Goal: Task Accomplishment & Management: Complete application form

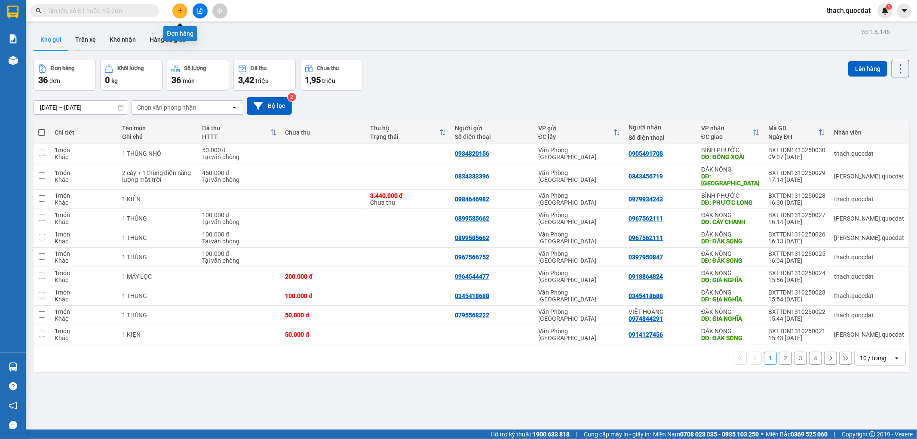
click at [180, 10] on icon "plus" at bounding box center [180, 10] width 5 height 0
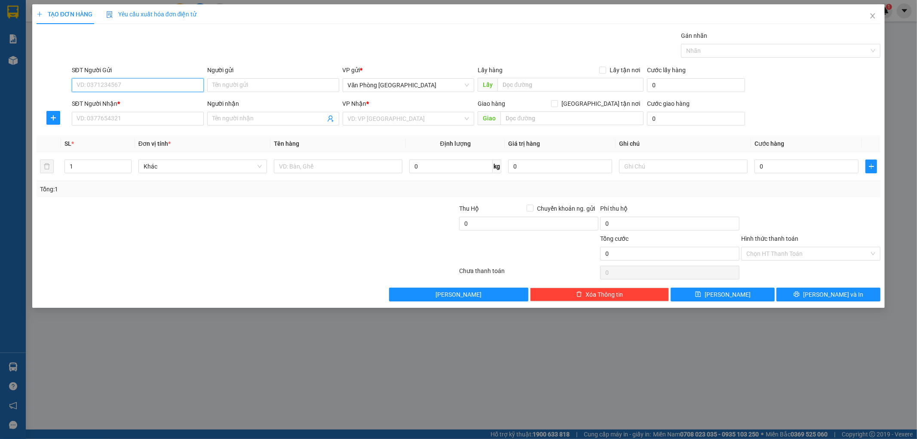
click at [129, 86] on input "SĐT Người Gửi" at bounding box center [138, 85] width 132 height 14
click at [102, 104] on div "0911299952" at bounding box center [138, 102] width 122 height 9
type input "0911299952"
click at [102, 117] on input "SĐT Người Nhận *" at bounding box center [138, 119] width 132 height 14
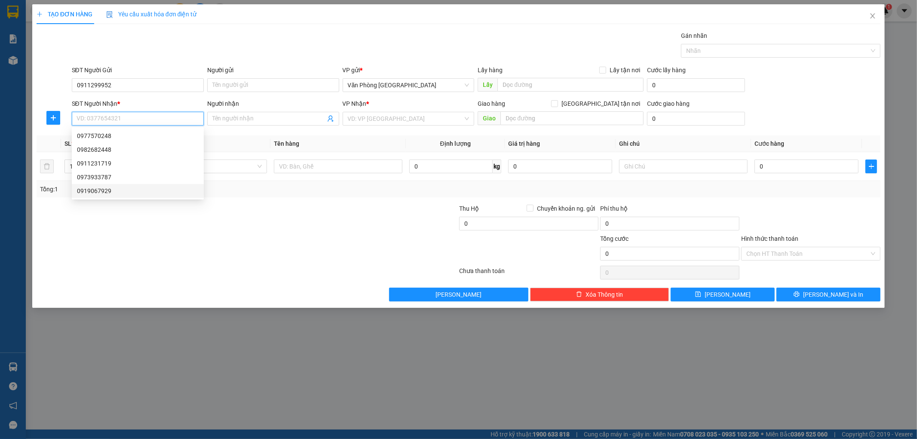
click at [99, 192] on div "0919067929" at bounding box center [138, 190] width 122 height 9
type input "0919067929"
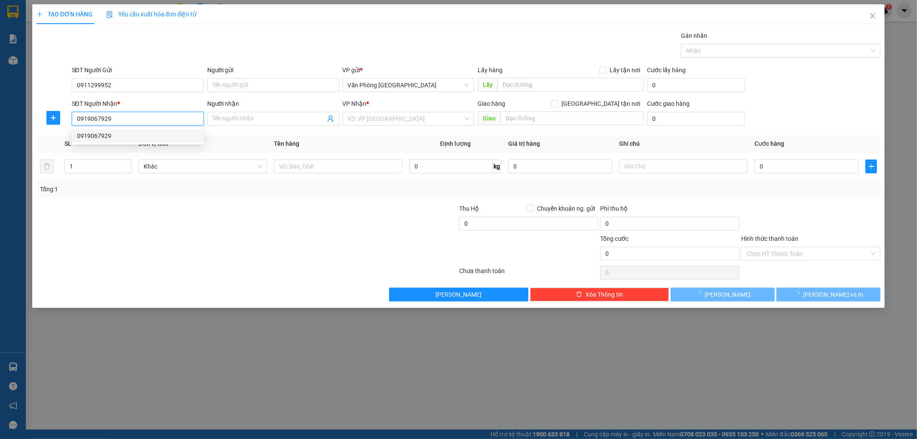
type input "BÙ ĐỐP NỐI TUYẾN [GEOGRAPHIC_DATA]"
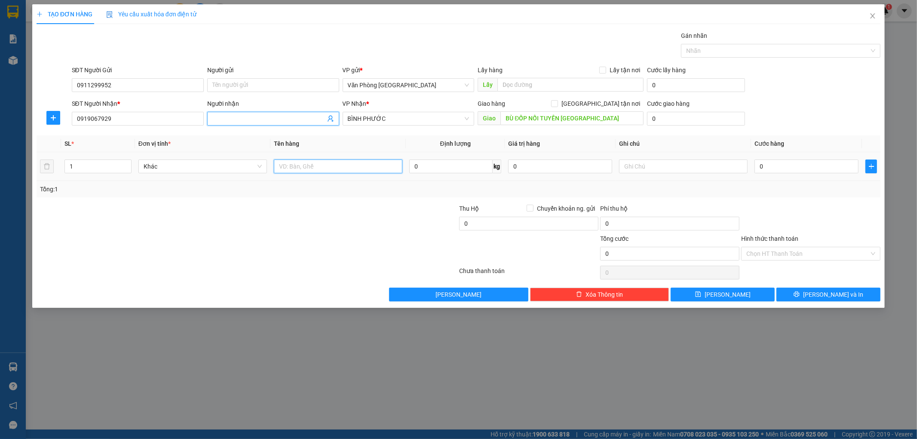
click at [309, 165] on input "text" at bounding box center [338, 166] width 129 height 14
type input "1 thùng"
click at [778, 166] on input "0" at bounding box center [806, 166] width 104 height 14
type input "2"
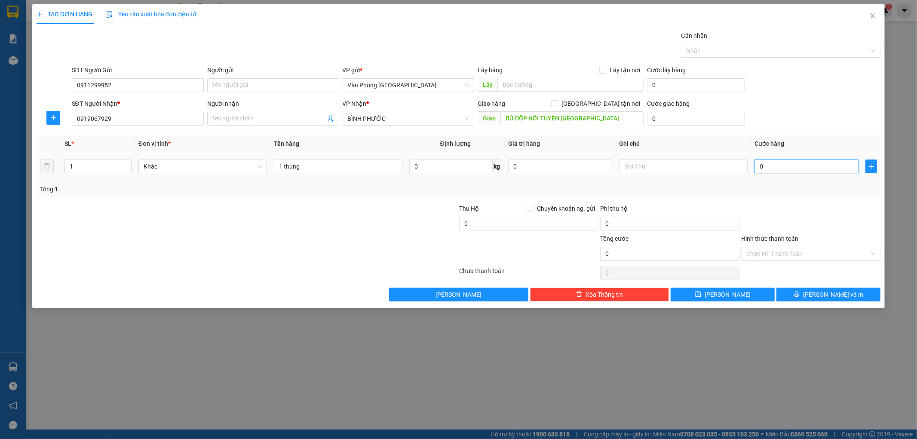
type input "2"
type input "20"
type input "200"
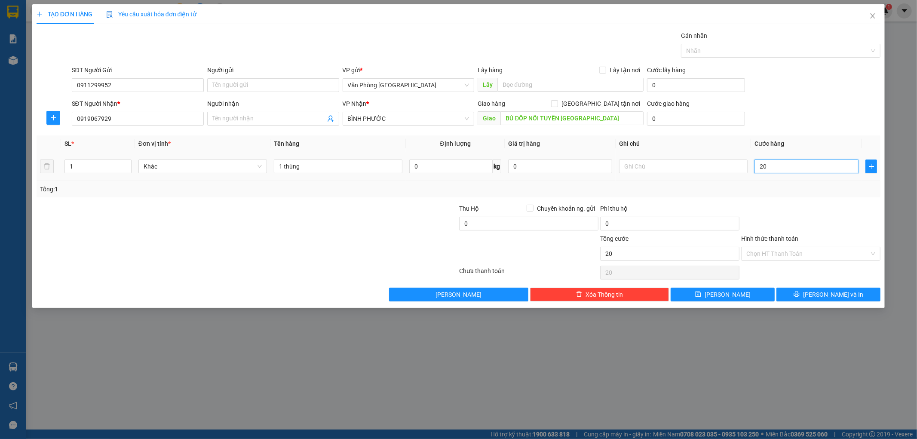
type input "200"
type input "2.000"
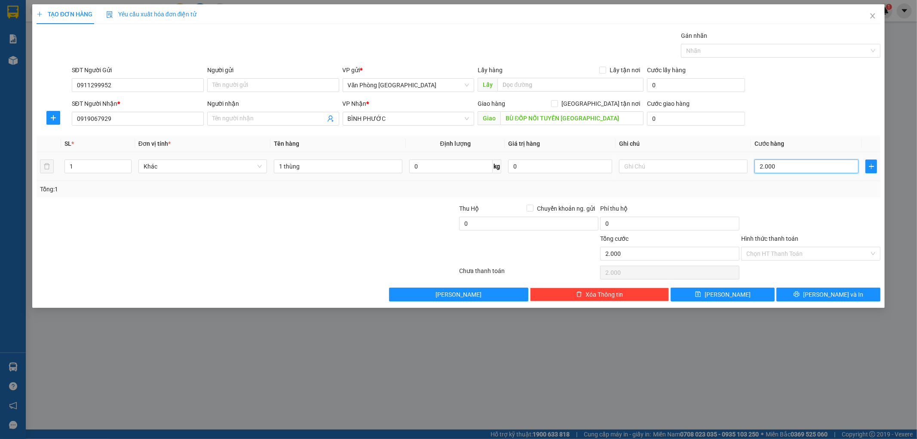
type input "20.000"
type input "200.000"
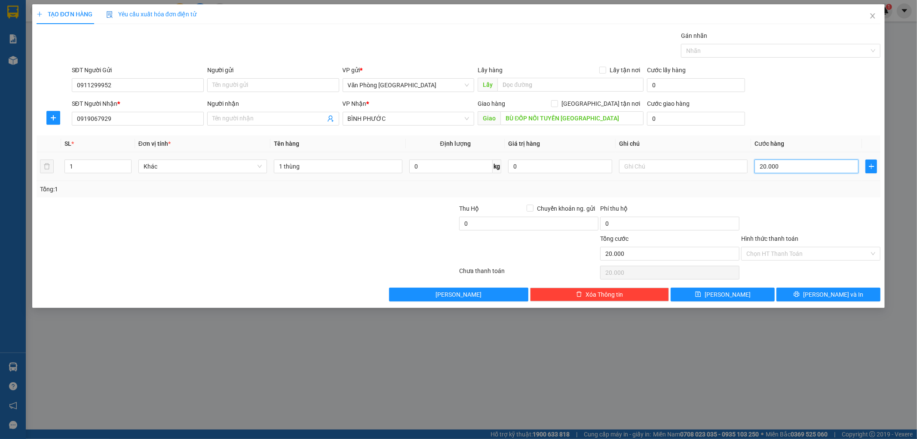
type input "200.000"
drag, startPoint x: 793, startPoint y: 166, endPoint x: 661, endPoint y: 154, distance: 133.4
click at [661, 154] on tr "1 Khác 1 thùng 0 kg 0 200.000" at bounding box center [459, 166] width 844 height 29
type input "1"
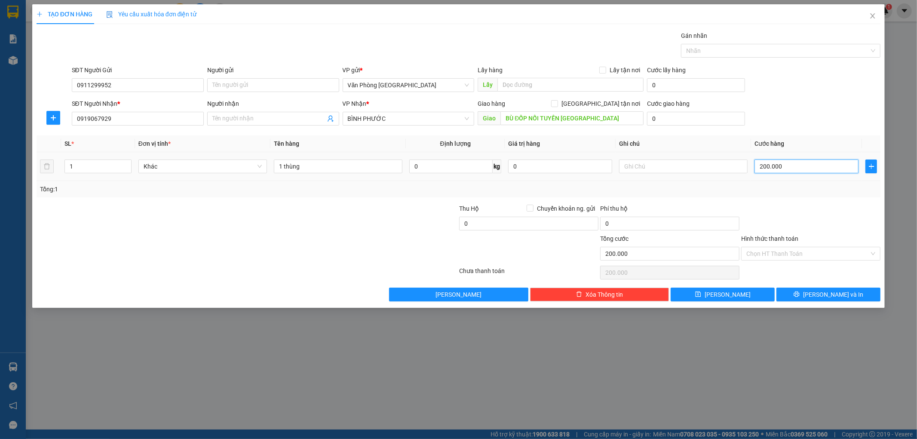
type input "1"
type input "15"
type input "150"
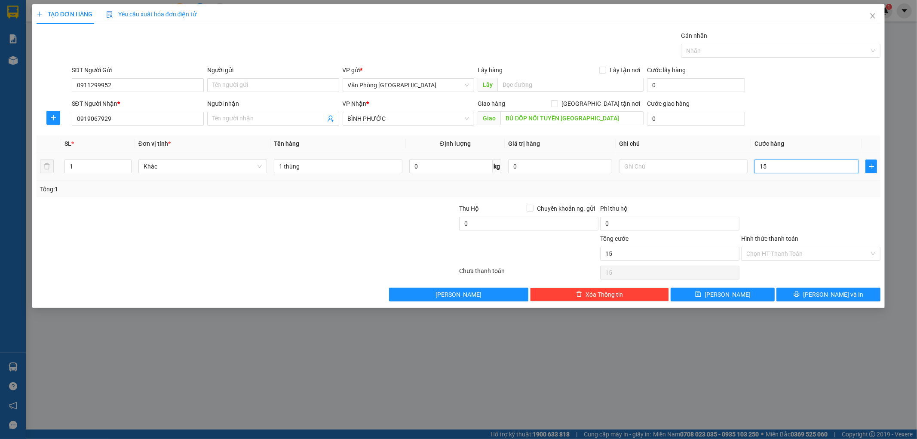
type input "150"
type input "1.500"
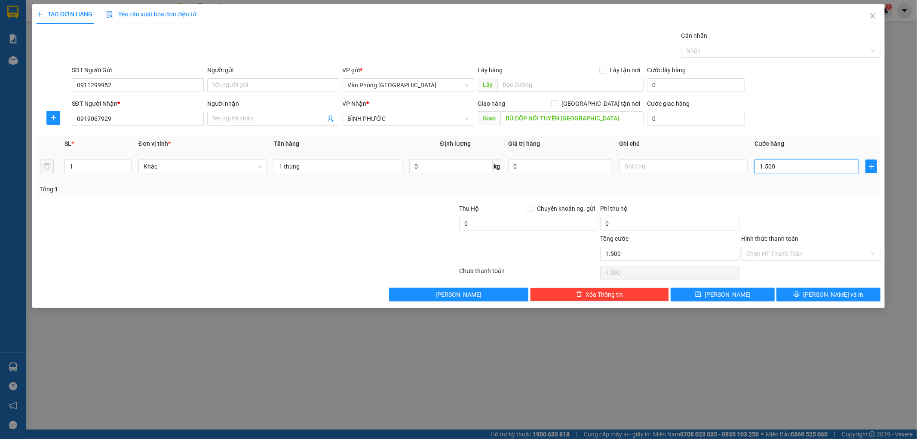
type input "15.000"
type input "150.000"
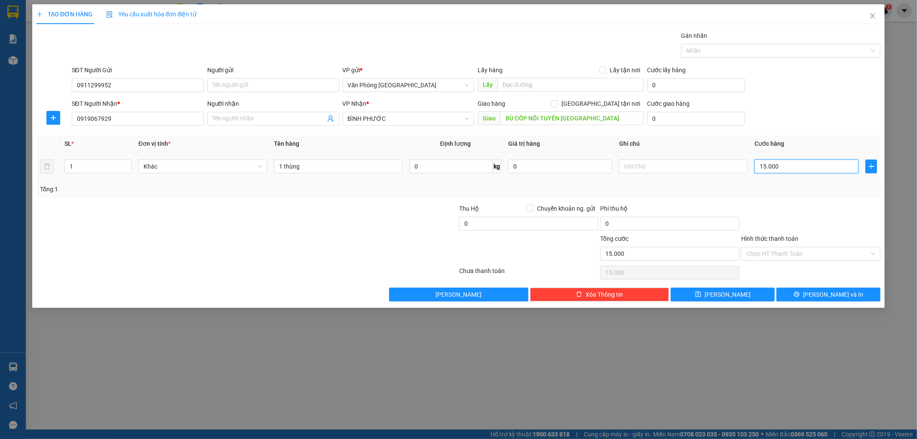
type input "150.000"
click at [284, 185] on div "Tổng: 1" at bounding box center [197, 188] width 314 height 9
drag, startPoint x: 308, startPoint y: 166, endPoint x: 283, endPoint y: 170, distance: 25.7
click at [283, 170] on input "1 thùng" at bounding box center [338, 166] width 129 height 14
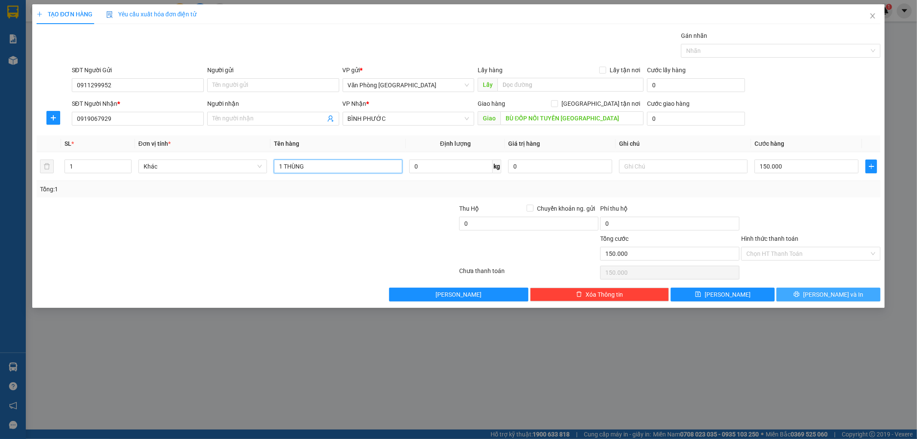
type input "1 THÙNG"
click at [824, 299] on button "[PERSON_NAME] và In" at bounding box center [828, 295] width 104 height 14
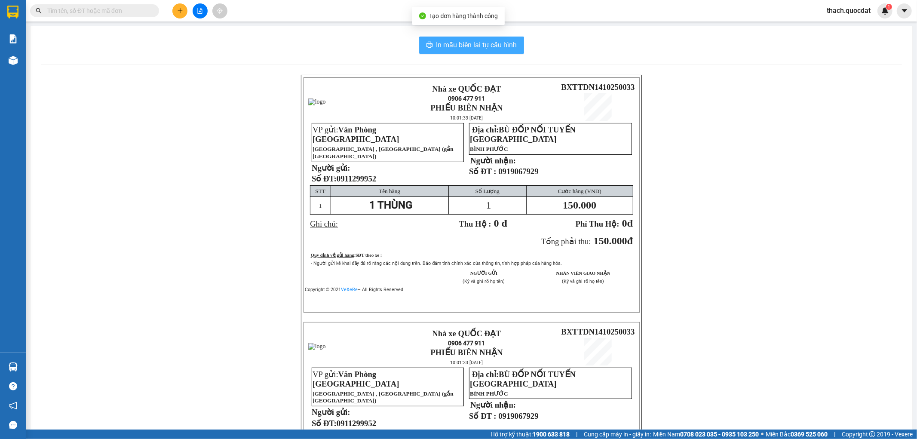
click at [495, 46] on span "In mẫu biên lai tự cấu hình" at bounding box center [476, 45] width 81 height 11
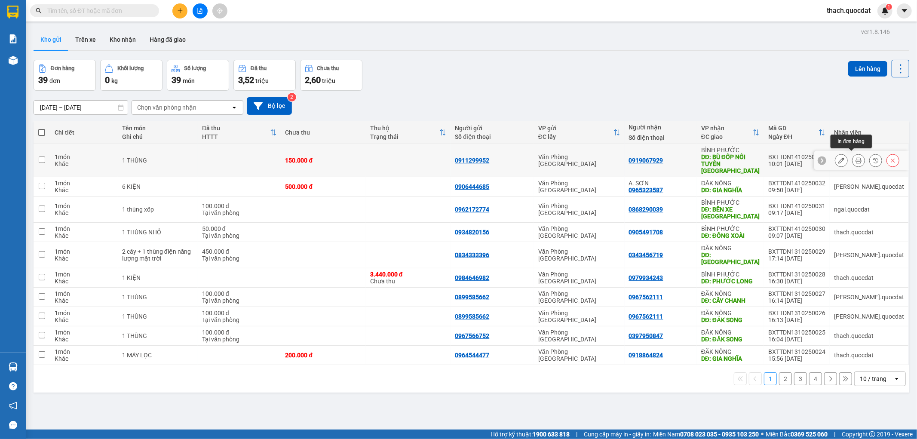
click at [855, 157] on icon at bounding box center [858, 160] width 6 height 6
click at [838, 157] on icon at bounding box center [841, 160] width 6 height 6
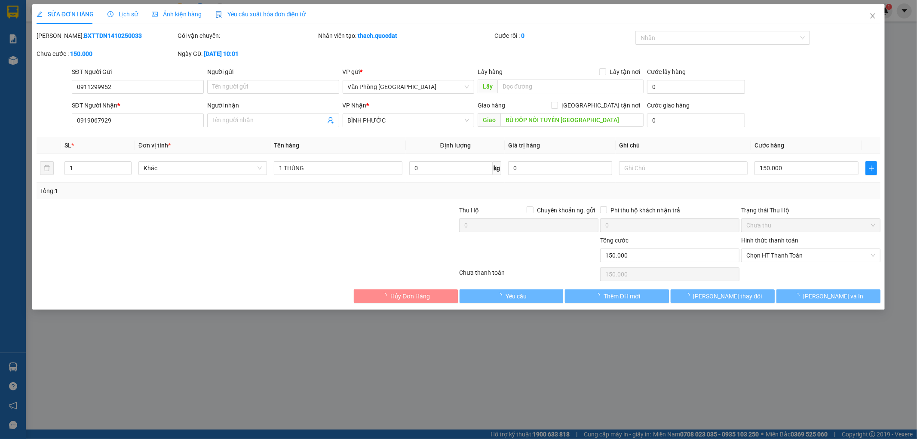
type input "0911299952"
type input "0919067929"
type input "BÙ ĐỐP NỐI TUYẾN [GEOGRAPHIC_DATA]"
type input "0"
type input "150.000"
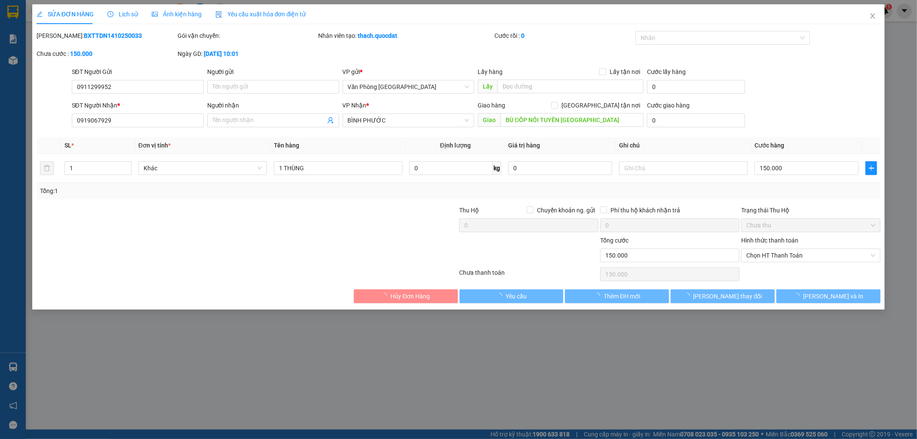
type input "150.000"
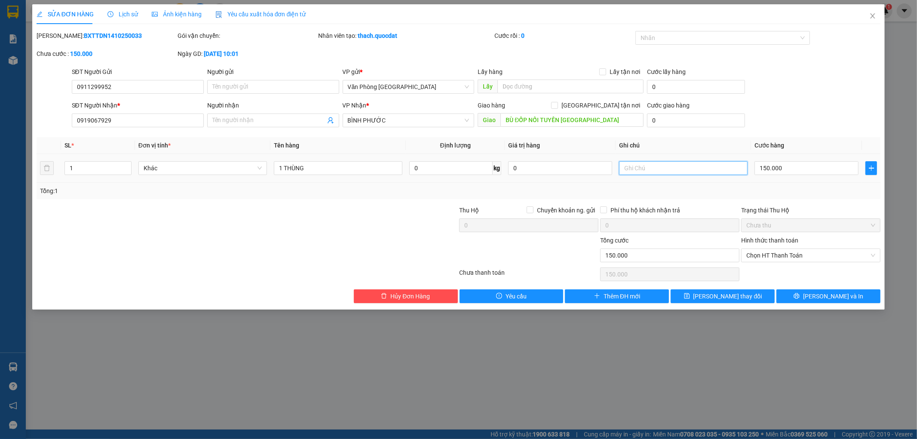
click at [710, 168] on input "text" at bounding box center [683, 168] width 129 height 14
click at [818, 254] on span "Chọn HT Thanh Toán" at bounding box center [810, 255] width 129 height 13
type input "CK LÚC 10H02"
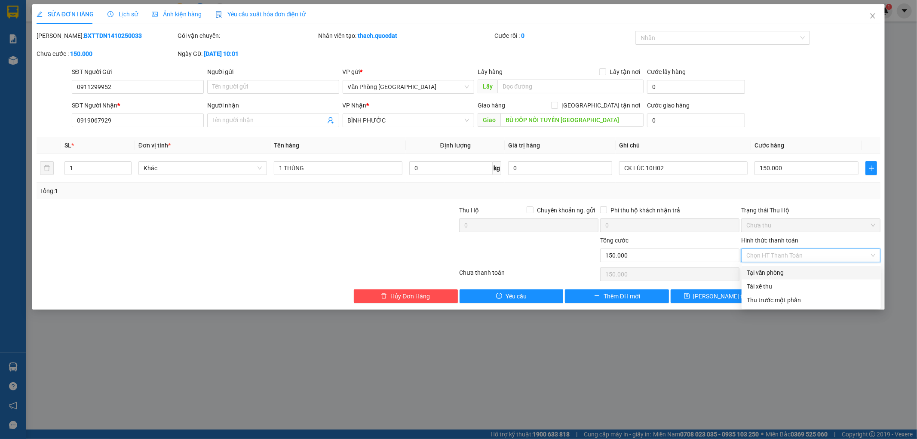
click at [789, 273] on div "Tại văn phòng" at bounding box center [811, 272] width 129 height 9
type input "0"
click at [807, 296] on button "[PERSON_NAME] và In" at bounding box center [828, 296] width 104 height 14
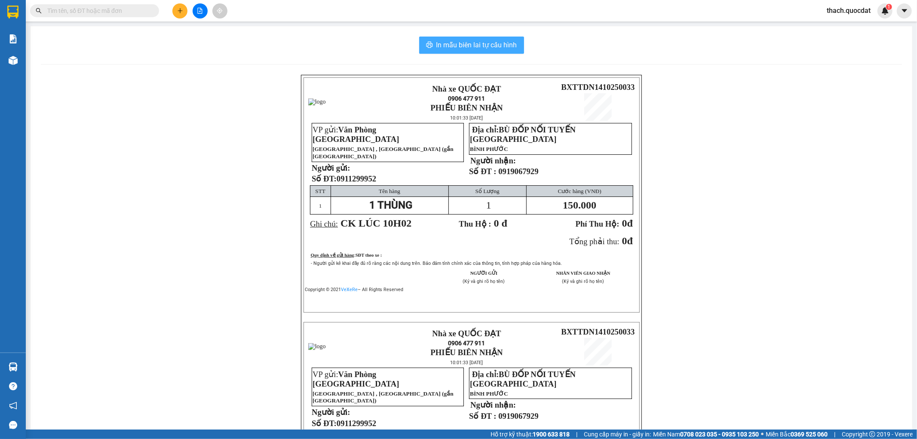
click at [484, 45] on span "In mẫu biên lai tự cấu hình" at bounding box center [476, 45] width 81 height 11
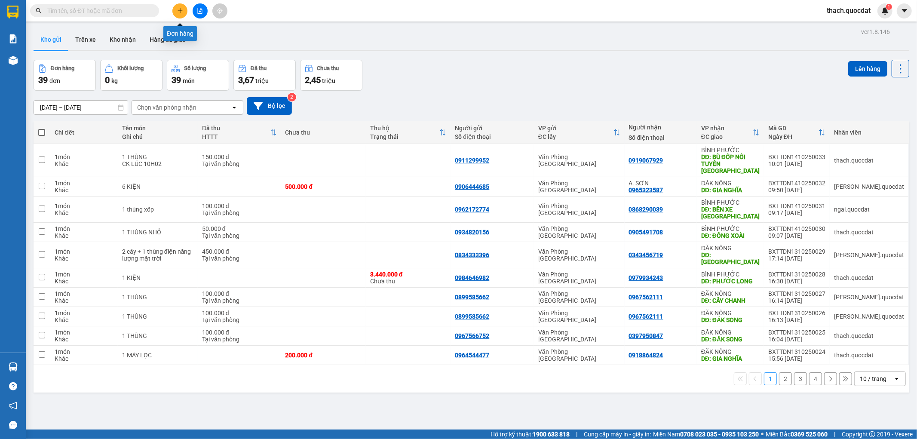
click at [179, 12] on icon "plus" at bounding box center [180, 11] width 6 height 6
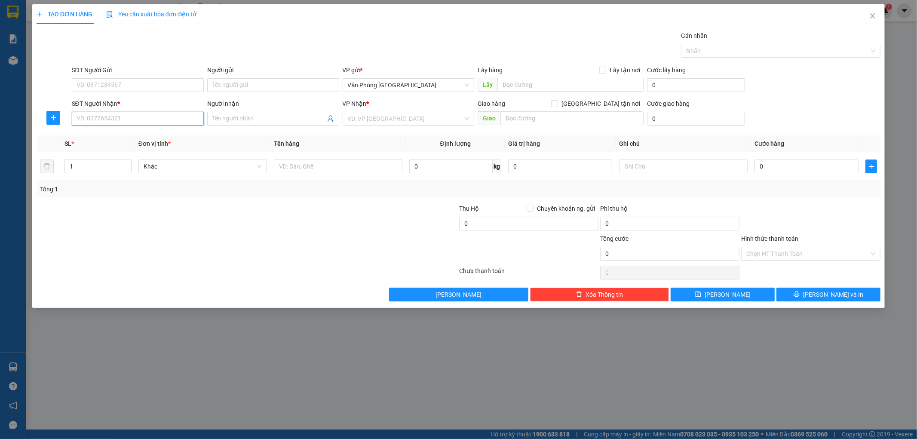
click at [115, 118] on input "SĐT Người Nhận *" at bounding box center [138, 119] width 132 height 14
type input "0979183699"
click at [104, 133] on div "0979183699" at bounding box center [138, 135] width 122 height 9
type input "KIẾN ĐỨC"
type input "0979183699"
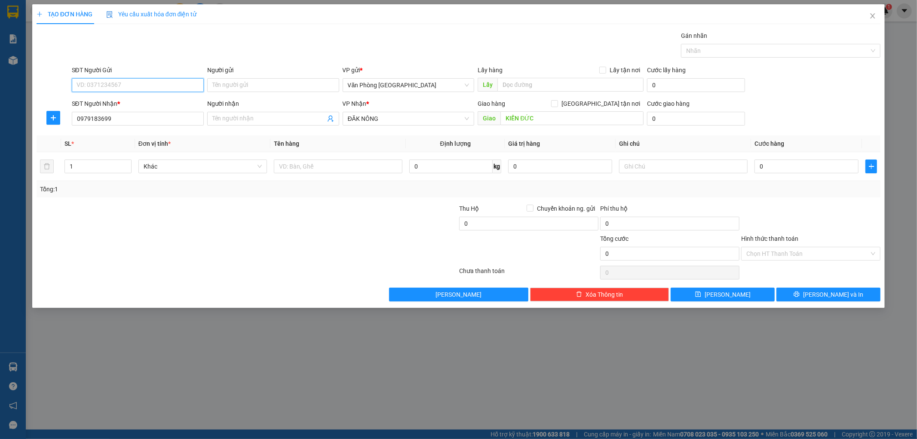
click at [116, 88] on input "SĐT Người Gửi" at bounding box center [138, 85] width 132 height 14
click at [109, 100] on div "0905254937" at bounding box center [138, 102] width 122 height 9
type input "0905254937"
click at [339, 169] on input "text" at bounding box center [338, 166] width 129 height 14
type input "1 THÙNG"
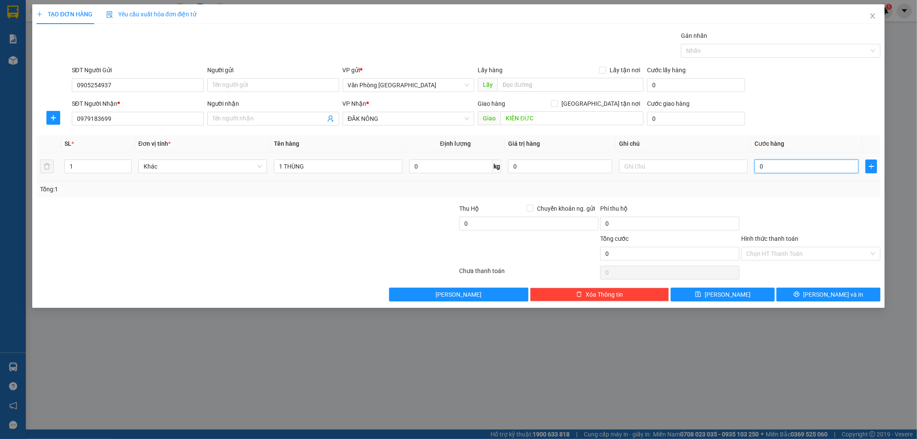
click at [768, 167] on input "0" at bounding box center [806, 166] width 104 height 14
type input "7"
type input "70"
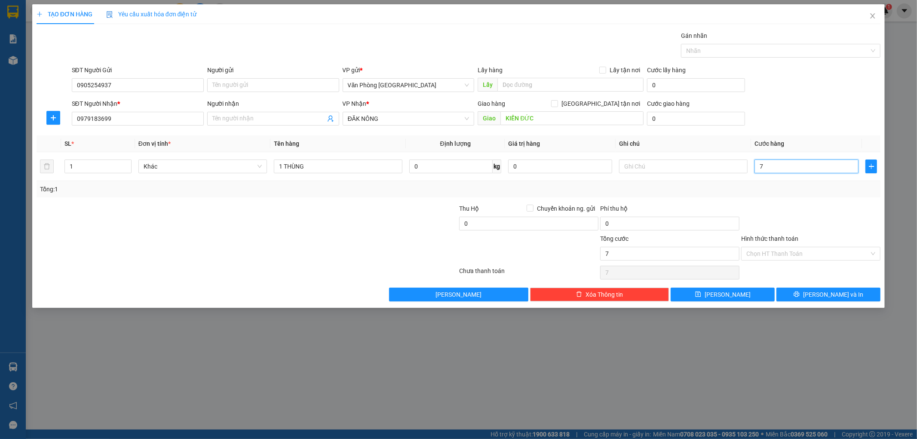
type input "70"
type input "700"
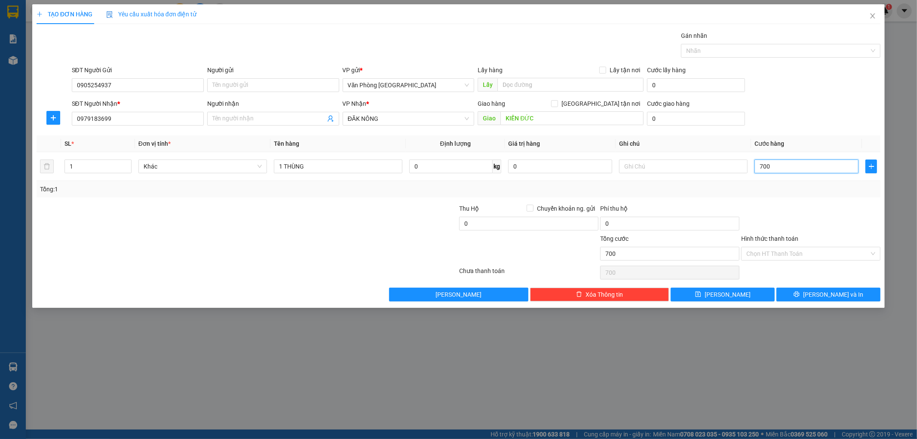
type input "7.000"
type input "70.000"
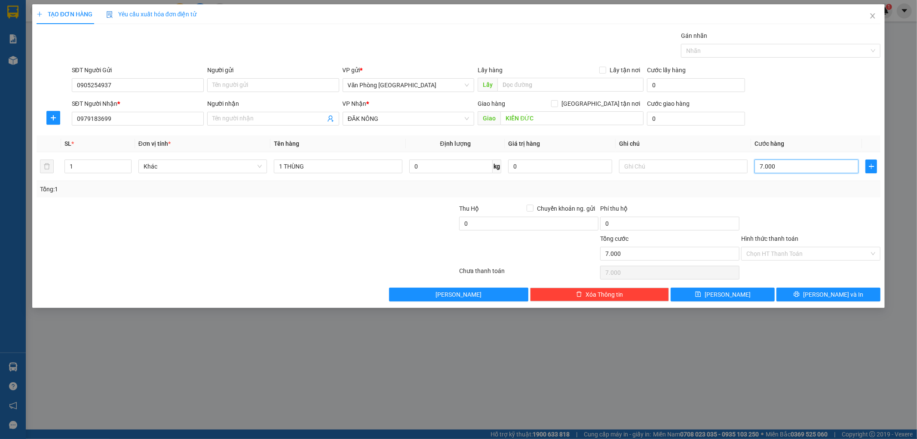
type input "70.000"
click at [821, 256] on input "Hình thức thanh toán" at bounding box center [807, 253] width 123 height 13
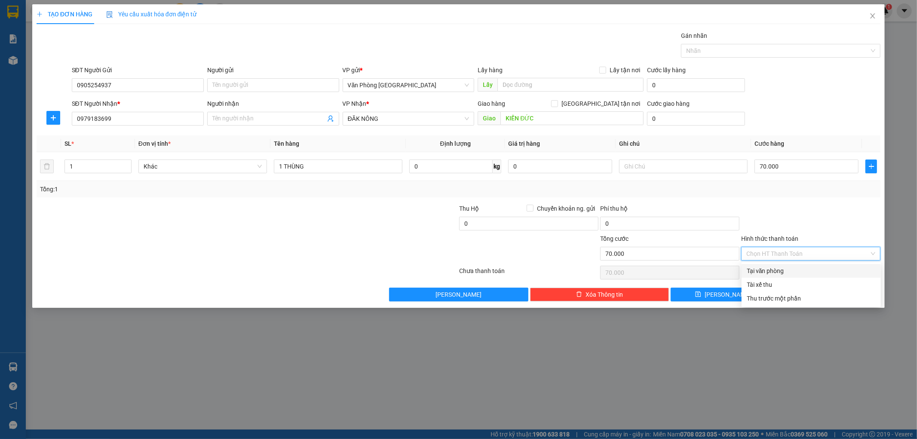
click at [763, 271] on div "Tại văn phòng" at bounding box center [811, 270] width 129 height 9
type input "0"
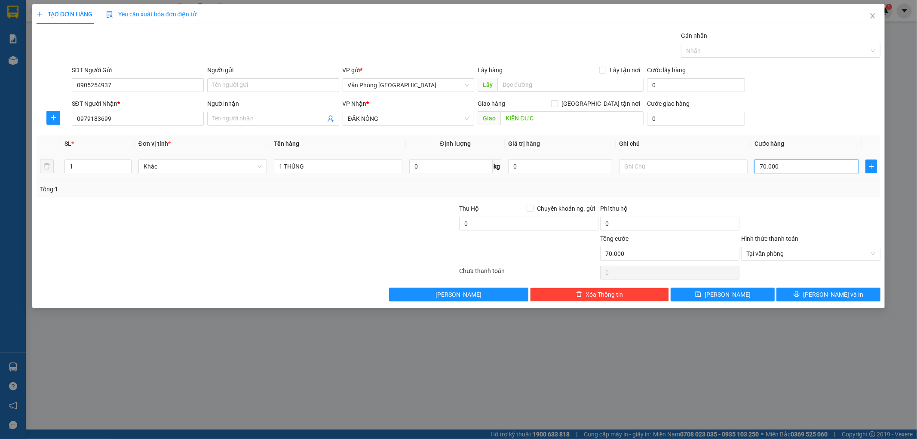
type input "0"
type input "70.000"
type input "0"
click at [809, 166] on input "0" at bounding box center [806, 166] width 104 height 14
type input "8"
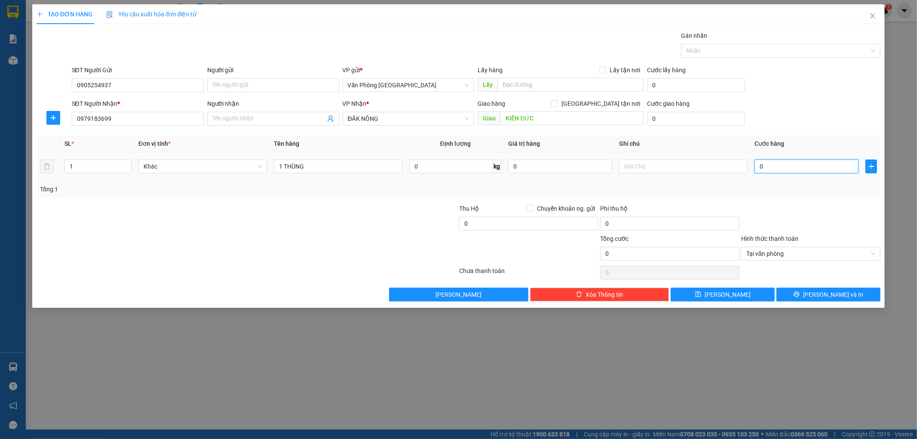
type input "8"
type input "80"
type input "800"
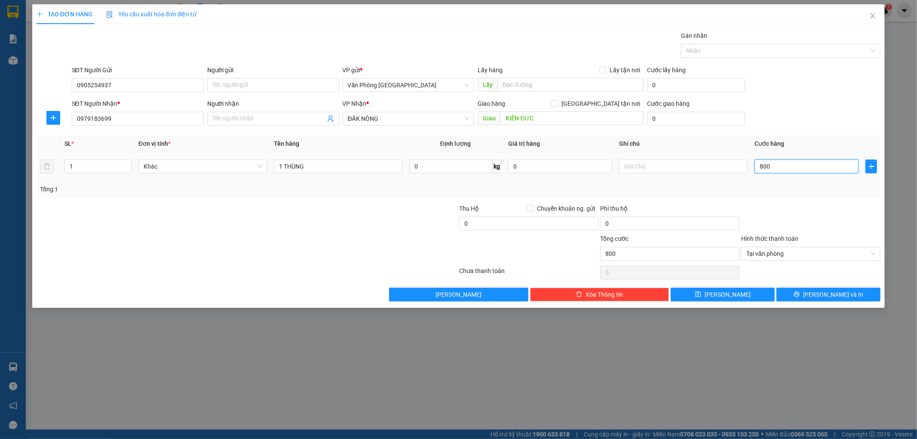
type input "8.000"
type input "80.000"
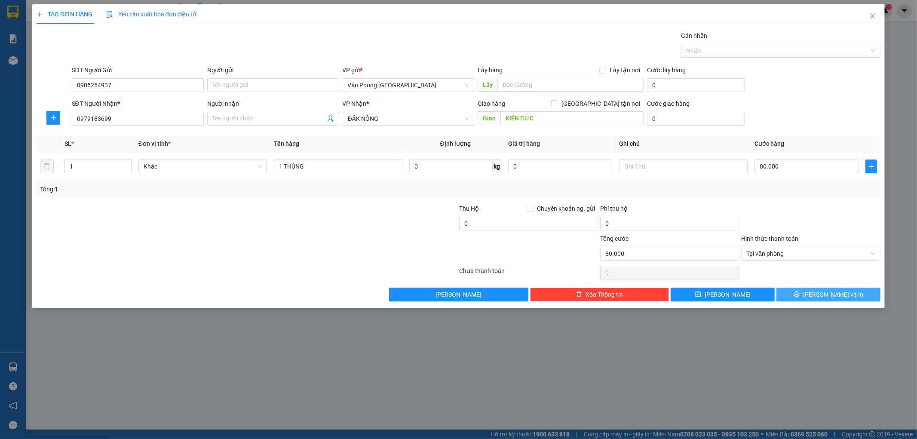
click at [826, 297] on span "[PERSON_NAME] và In" at bounding box center [833, 294] width 60 height 9
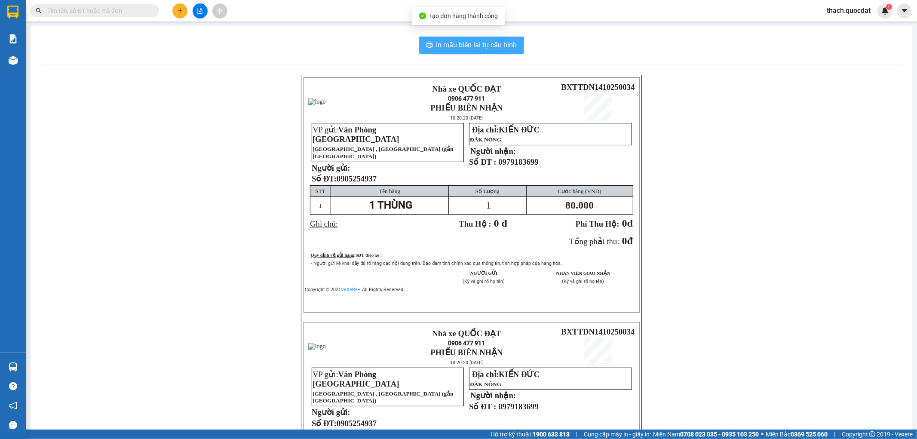
click at [468, 46] on span "In mẫu biên lai tự cấu hình" at bounding box center [476, 45] width 81 height 11
